Goal: Information Seeking & Learning: Learn about a topic

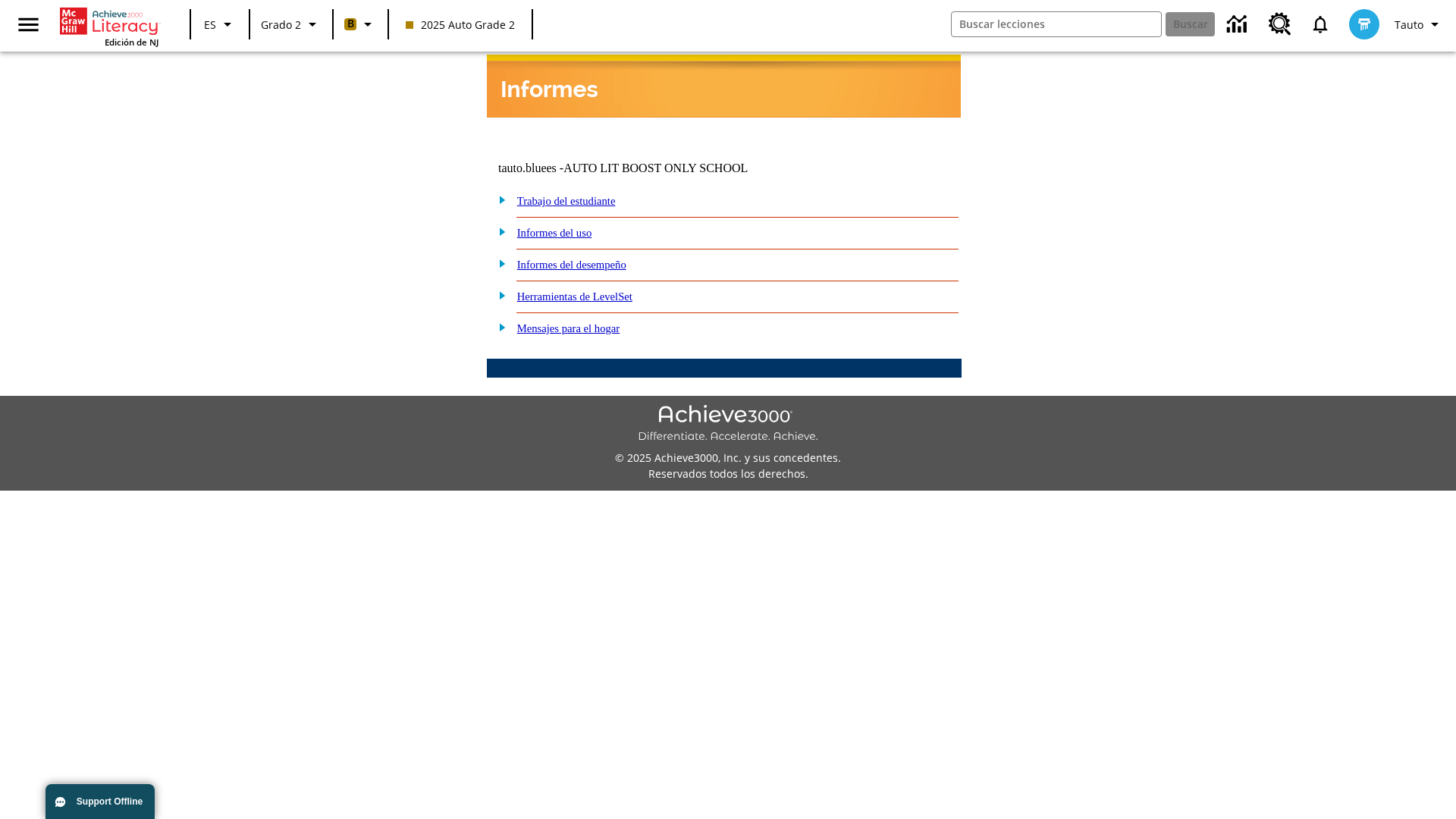
click at [592, 259] on link "Informes del desempeño" at bounding box center [571, 265] width 109 height 12
click at [0, 0] on link "¿Cómo ha cambiado el desempeño en el nivel de lectura Lexile con el tiempo?" at bounding box center [0, 0] width 0 height 0
